Goal: Find specific page/section: Find specific page/section

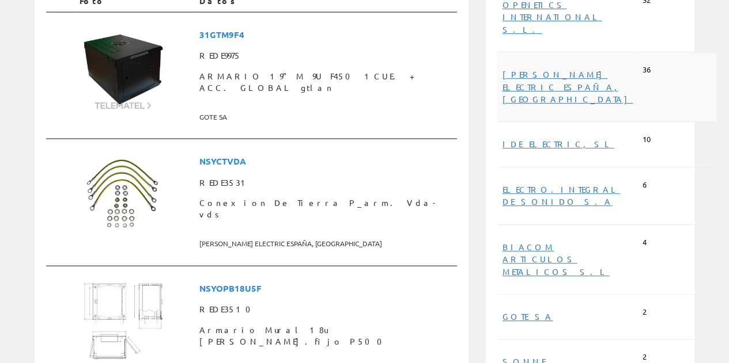
scroll to position [230, 0]
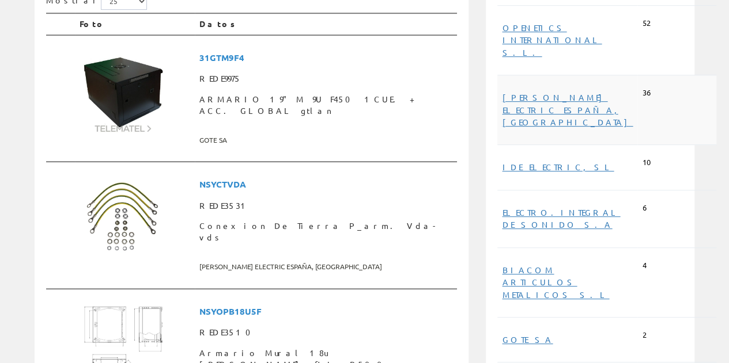
click at [526, 92] on span "[PERSON_NAME] ELECTRIC ESPAÑA, [GEOGRAPHIC_DATA]" at bounding box center [567, 110] width 131 height 46
click at [529, 92] on link "[PERSON_NAME] ELECTRIC ESPAÑA, [GEOGRAPHIC_DATA]" at bounding box center [567, 109] width 131 height 35
